Goal: Transaction & Acquisition: Purchase product/service

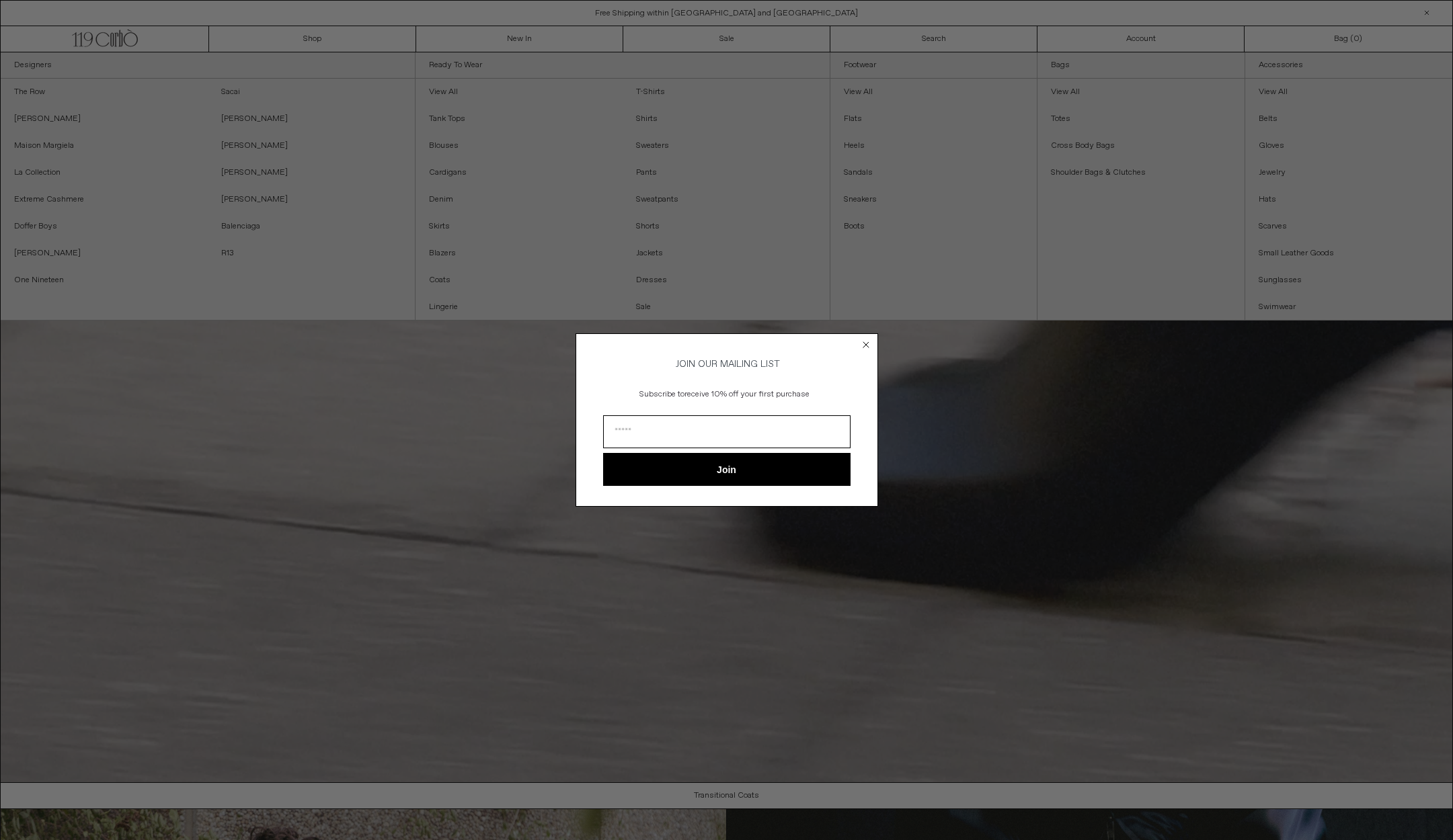
click at [865, 345] on circle "Close dialog" at bounding box center [866, 344] width 13 height 13
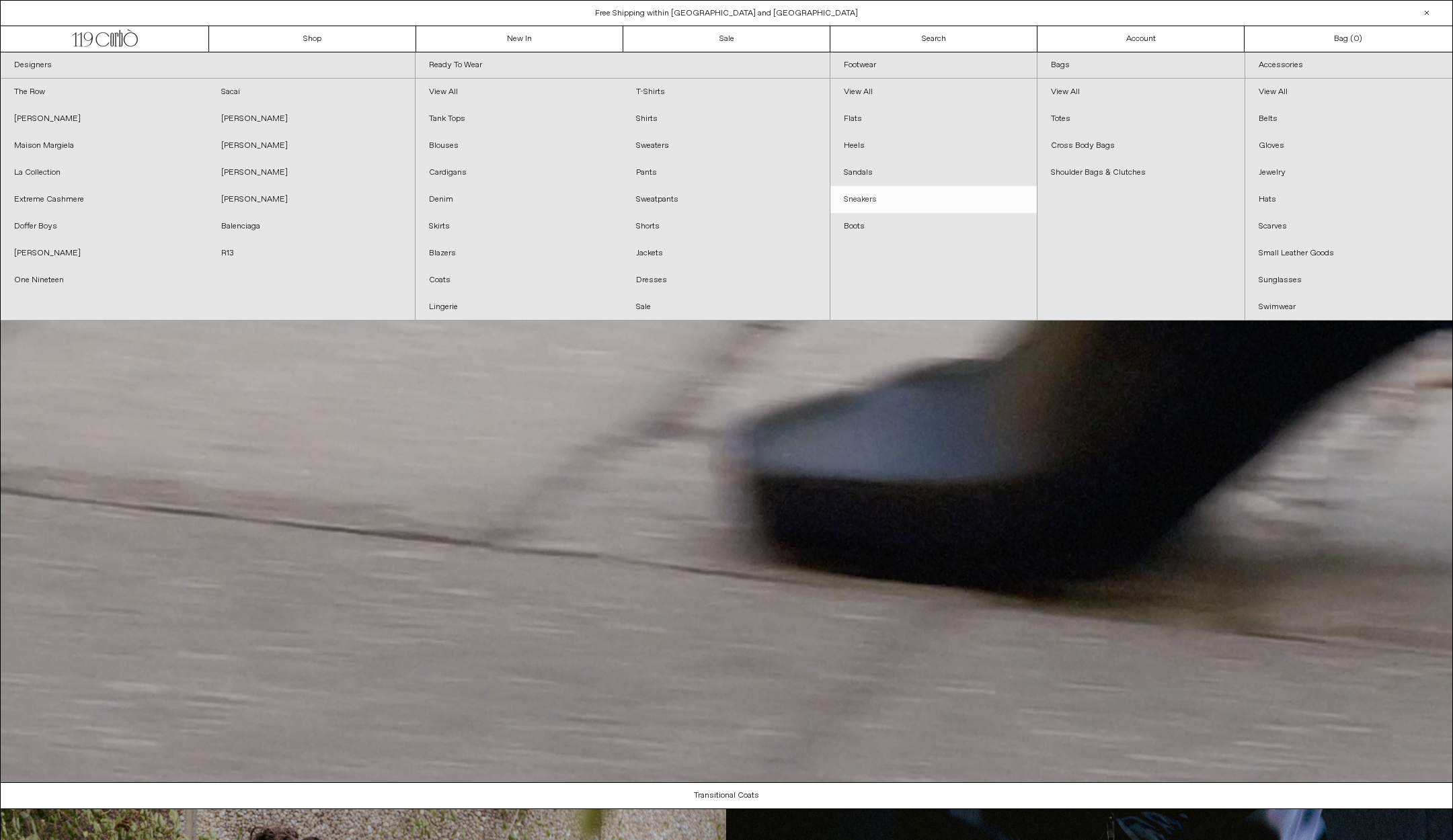
click at [873, 204] on link "Sneakers" at bounding box center [934, 199] width 208 height 27
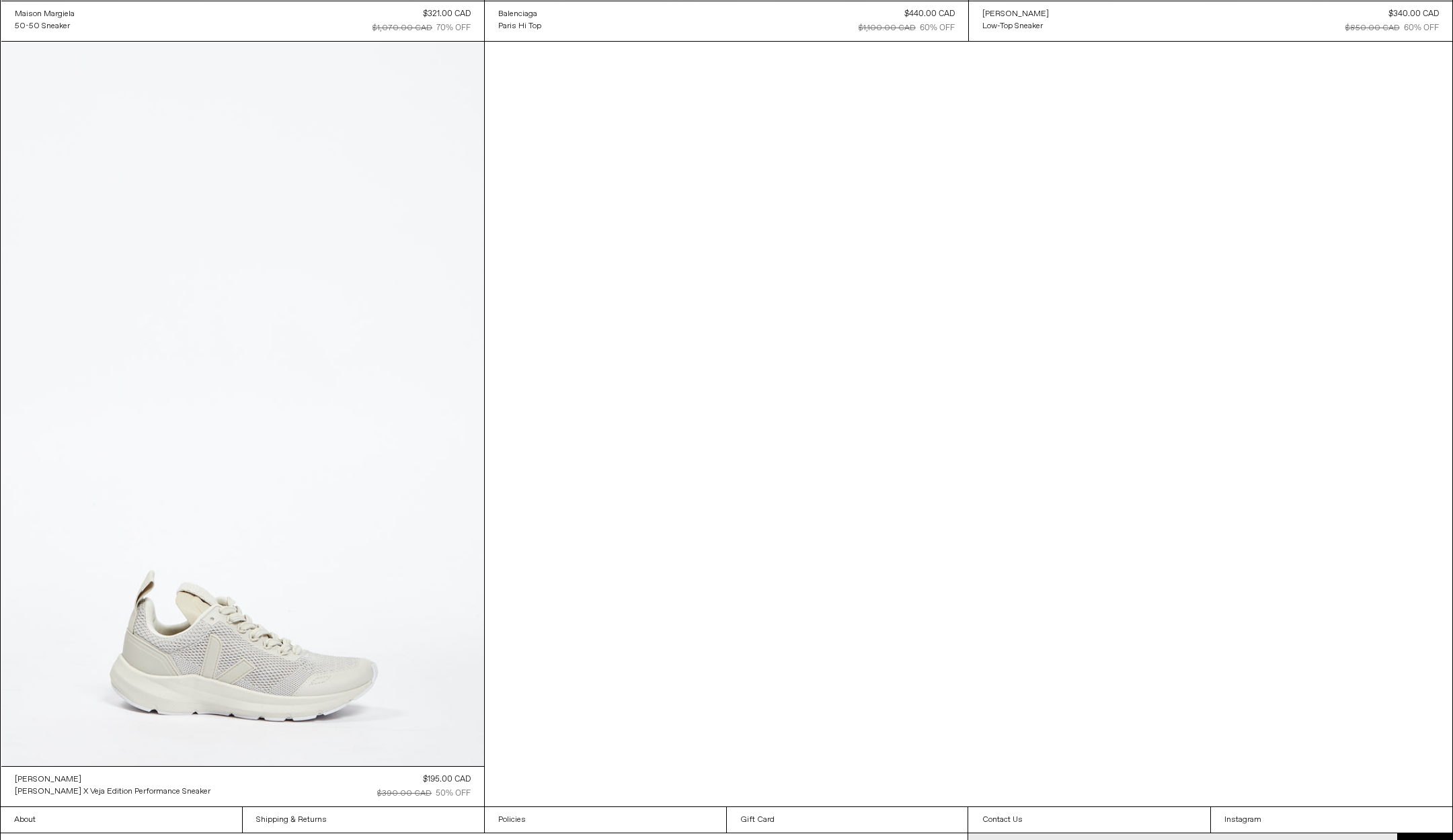
scroll to position [3861, 0]
click at [276, 515] on at bounding box center [242, 403] width 483 height 724
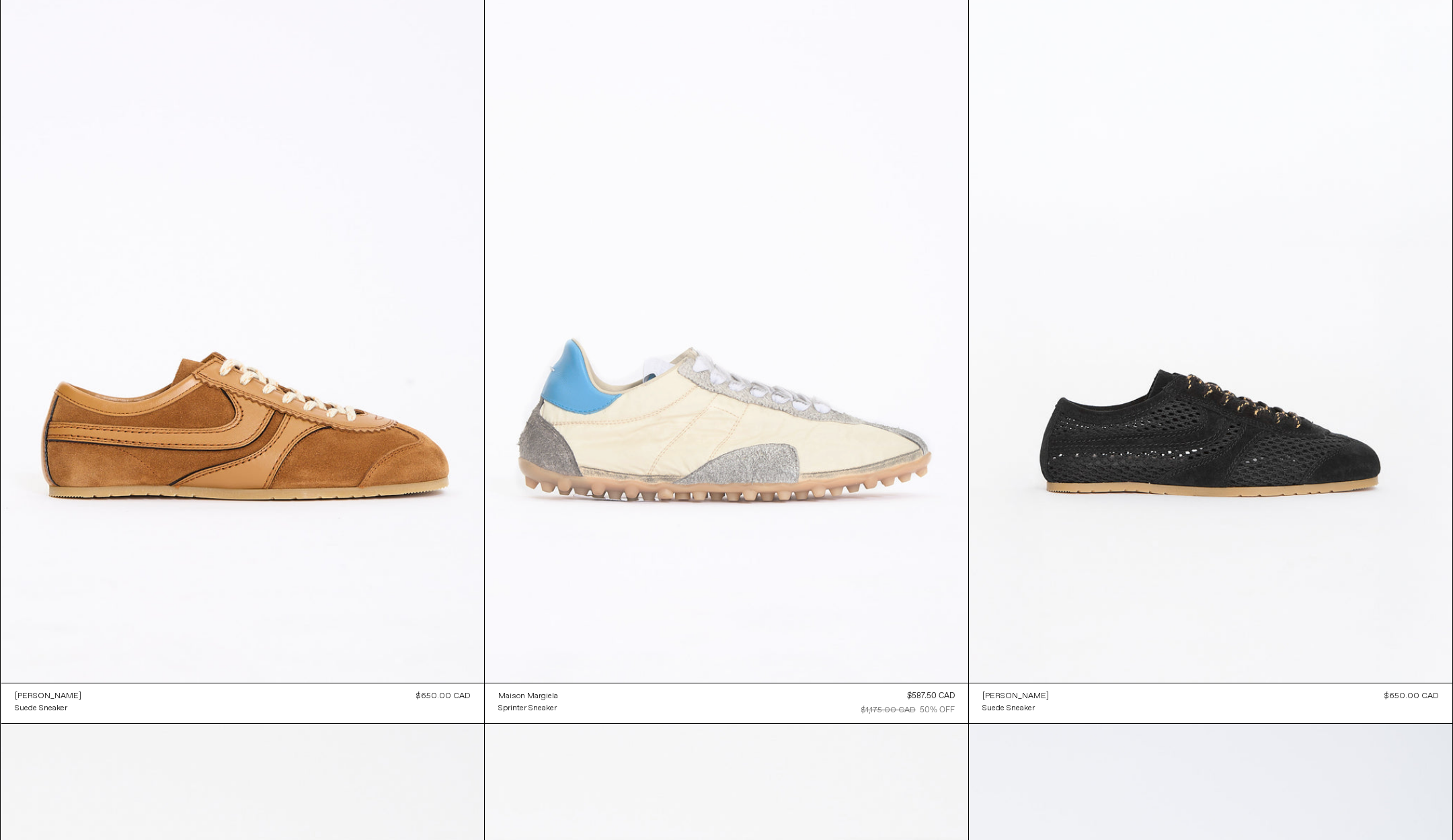
scroll to position [885, 0]
click at [815, 604] on at bounding box center [726, 319] width 483 height 724
